Goal: Task Accomplishment & Management: Manage account settings

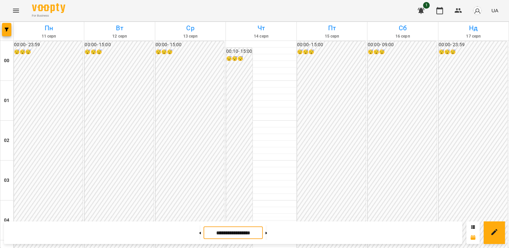
scroll to position [372, 0]
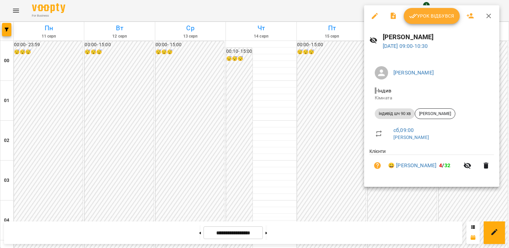
click at [423, 15] on span "Урок відбувся" at bounding box center [431, 16] width 45 height 8
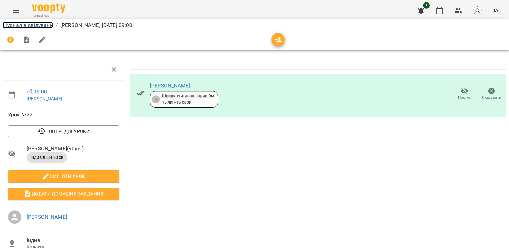
click at [43, 25] on link "Журнал відвідувань" at bounding box center [28, 25] width 50 height 6
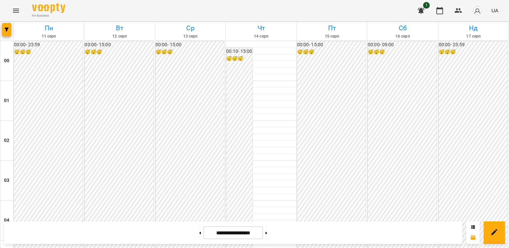
scroll to position [372, 0]
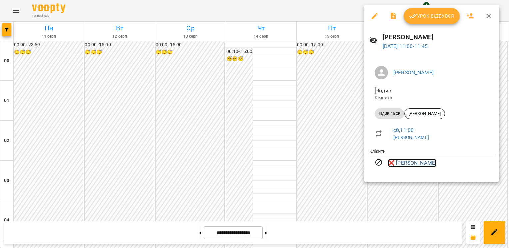
click at [405, 164] on link "❌ [PERSON_NAME]" at bounding box center [412, 163] width 48 height 8
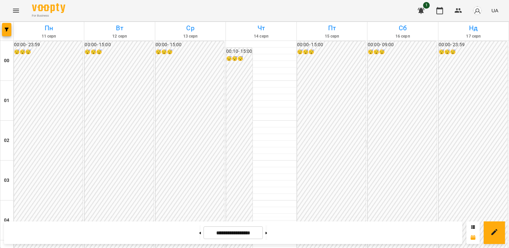
scroll to position [411, 0]
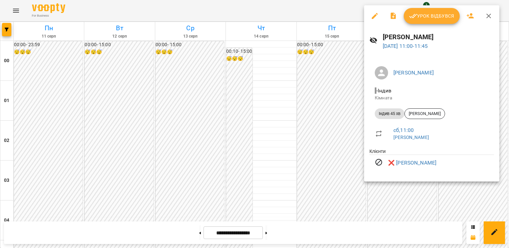
click at [378, 16] on icon "button" at bounding box center [375, 16] width 8 height 8
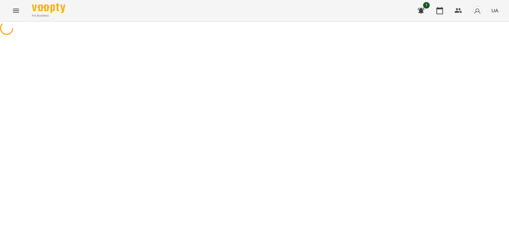
select select "**********"
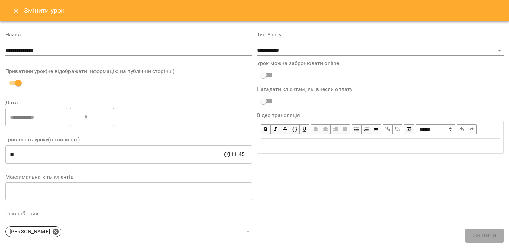
click at [13, 11] on icon "Close" at bounding box center [16, 11] width 8 height 8
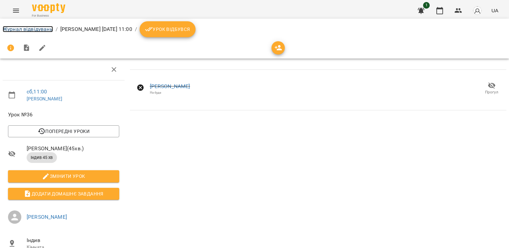
click at [34, 29] on link "Журнал відвідувань" at bounding box center [28, 29] width 50 height 6
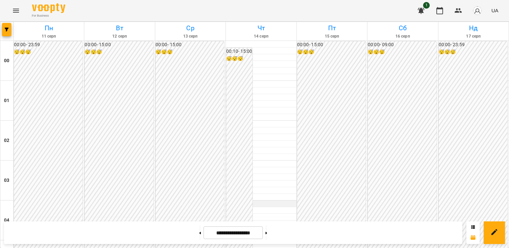
scroll to position [372, 0]
